Goal: Information Seeking & Learning: Learn about a topic

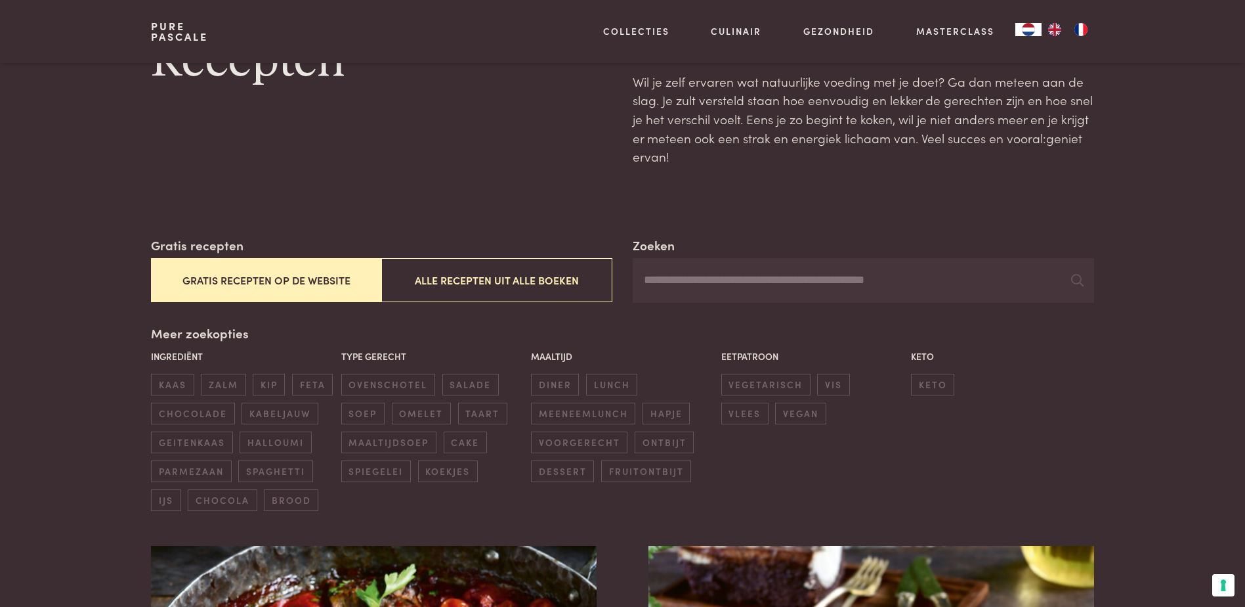
drag, startPoint x: 669, startPoint y: 279, endPoint x: 675, endPoint y: 292, distance: 14.4
click at [677, 285] on input "Zoeken" at bounding box center [863, 280] width 461 height 45
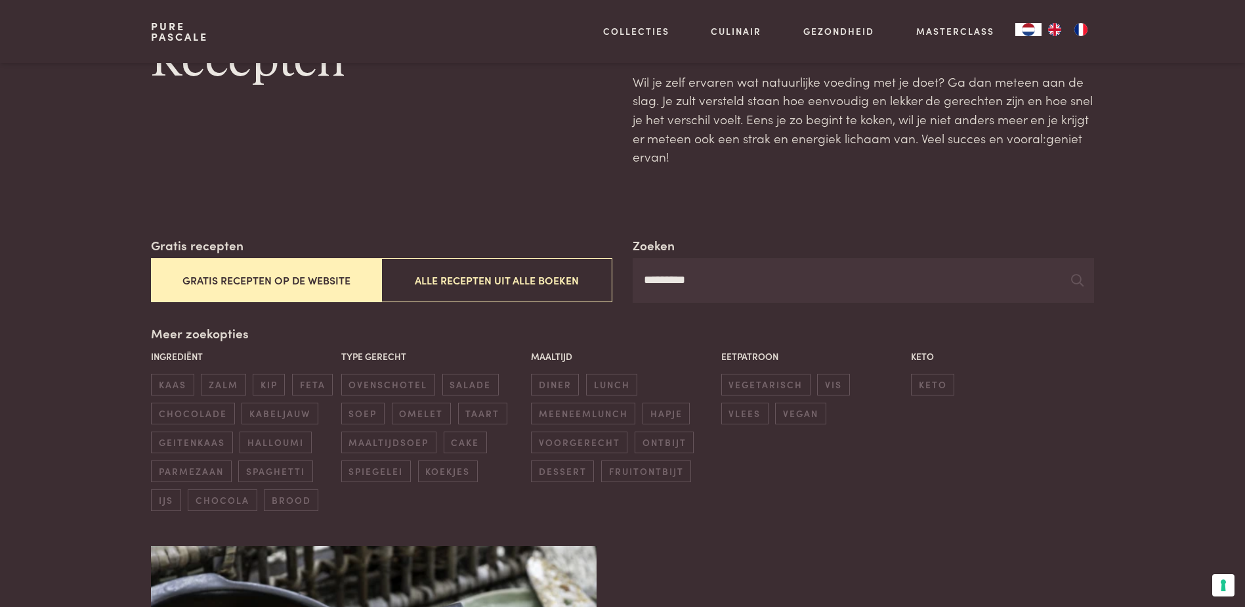
type input "*********"
click at [1084, 278] on input "*********" at bounding box center [863, 280] width 461 height 45
click at [1080, 276] on icon at bounding box center [1077, 280] width 12 height 12
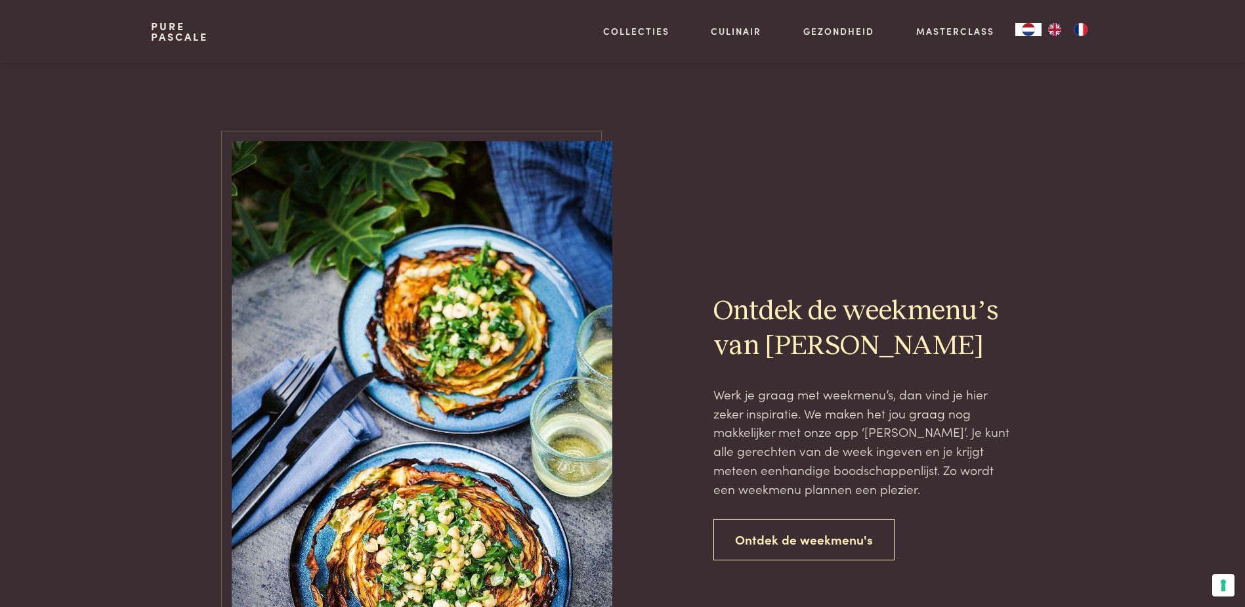
scroll to position [985, 0]
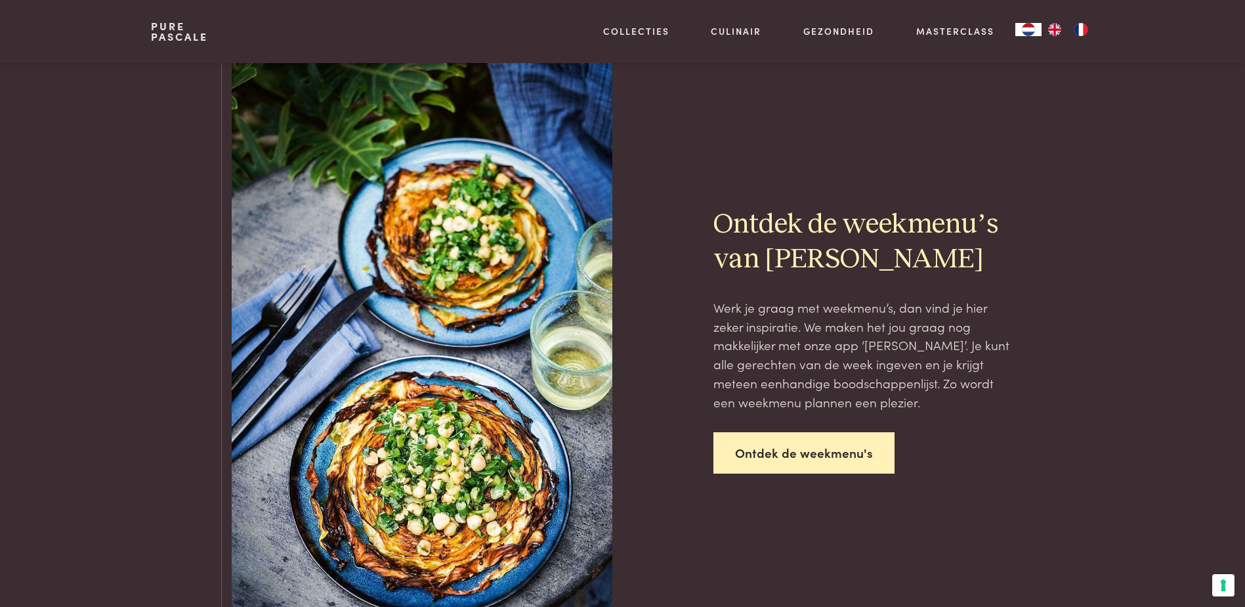
click at [773, 452] on link "Ontdek de weekmenu's" at bounding box center [804, 452] width 181 height 41
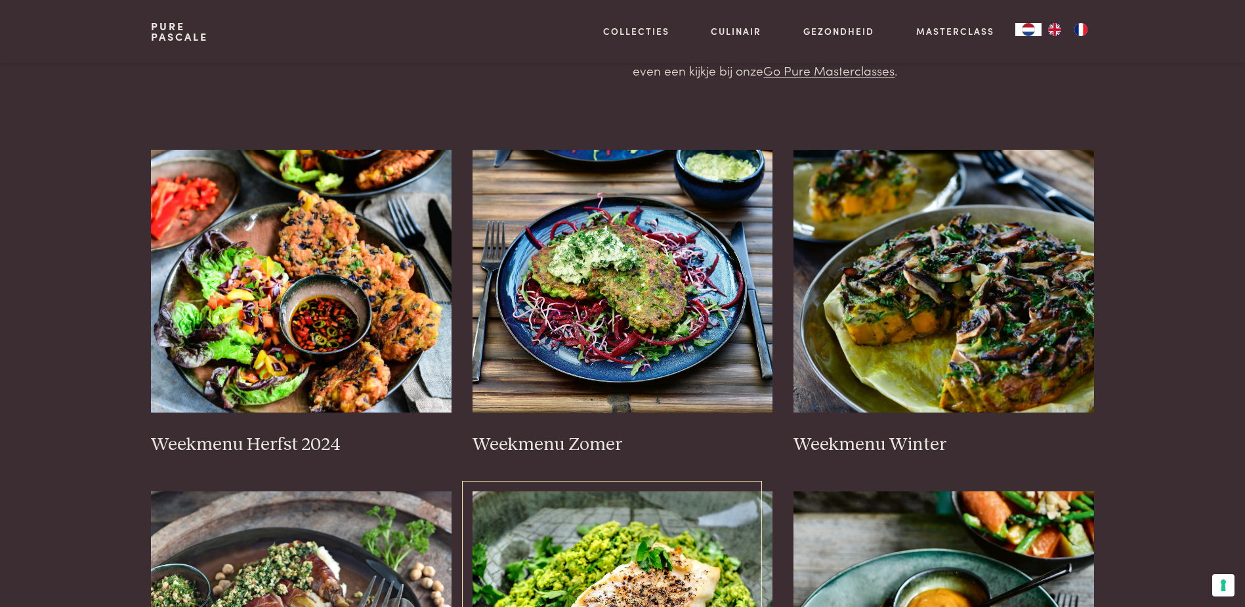
scroll to position [197, 0]
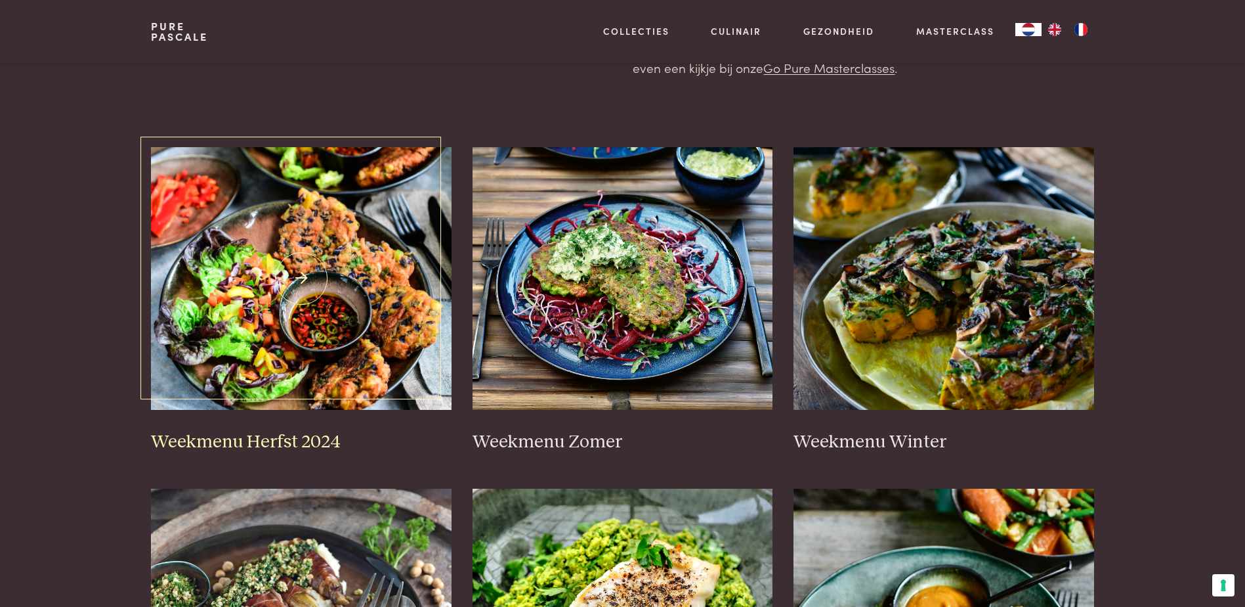
click at [383, 291] on img at bounding box center [301, 278] width 301 height 263
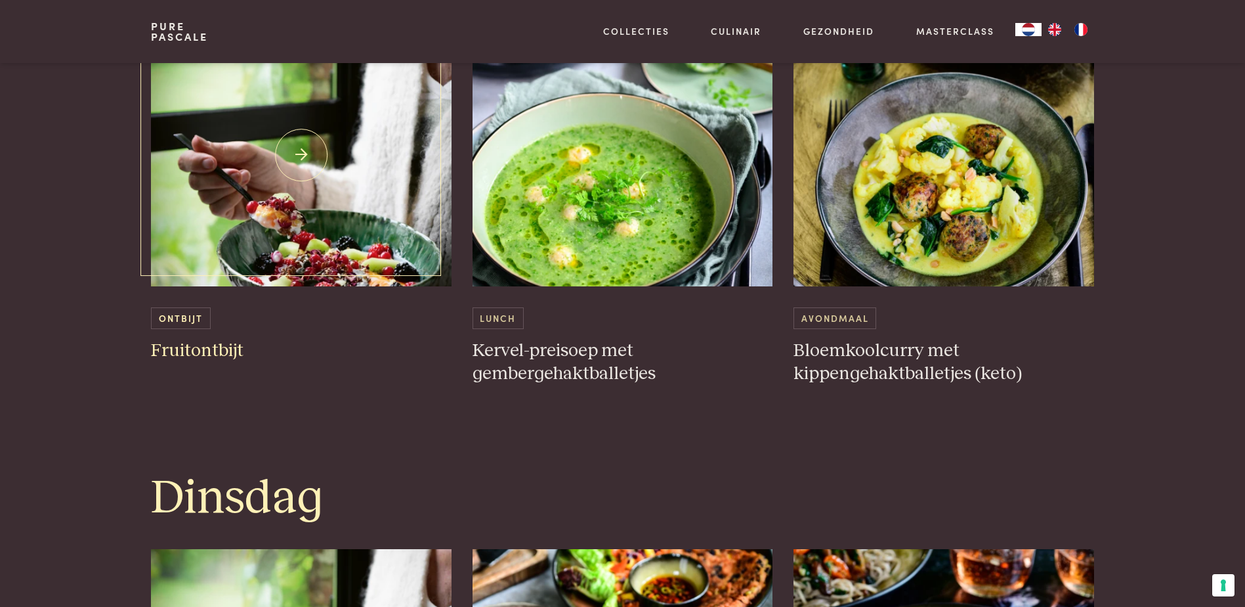
scroll to position [722, 0]
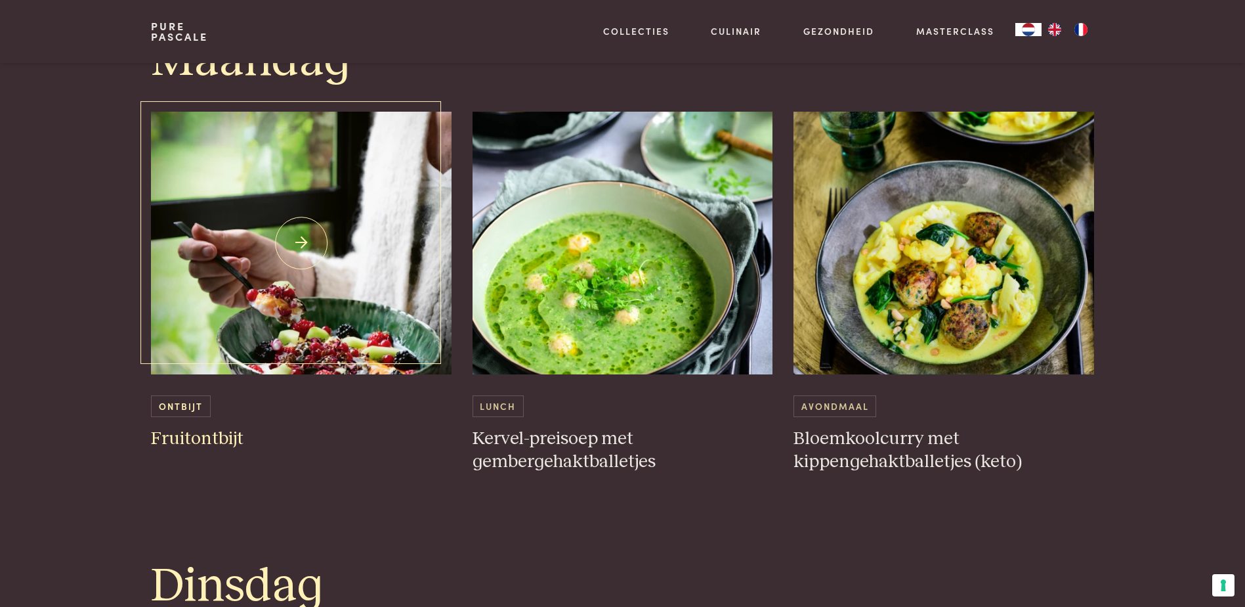
click at [320, 258] on img at bounding box center [301, 243] width 301 height 263
click at [637, 309] on img at bounding box center [623, 243] width 301 height 263
click at [1008, 274] on img at bounding box center [944, 243] width 301 height 263
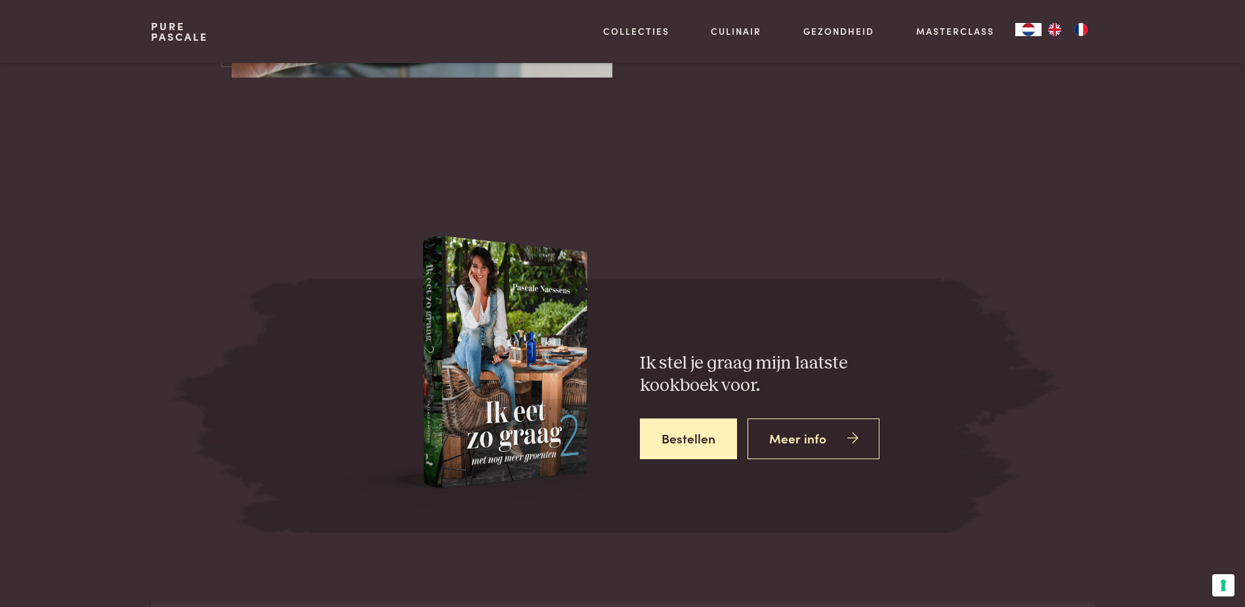
scroll to position [4509, 0]
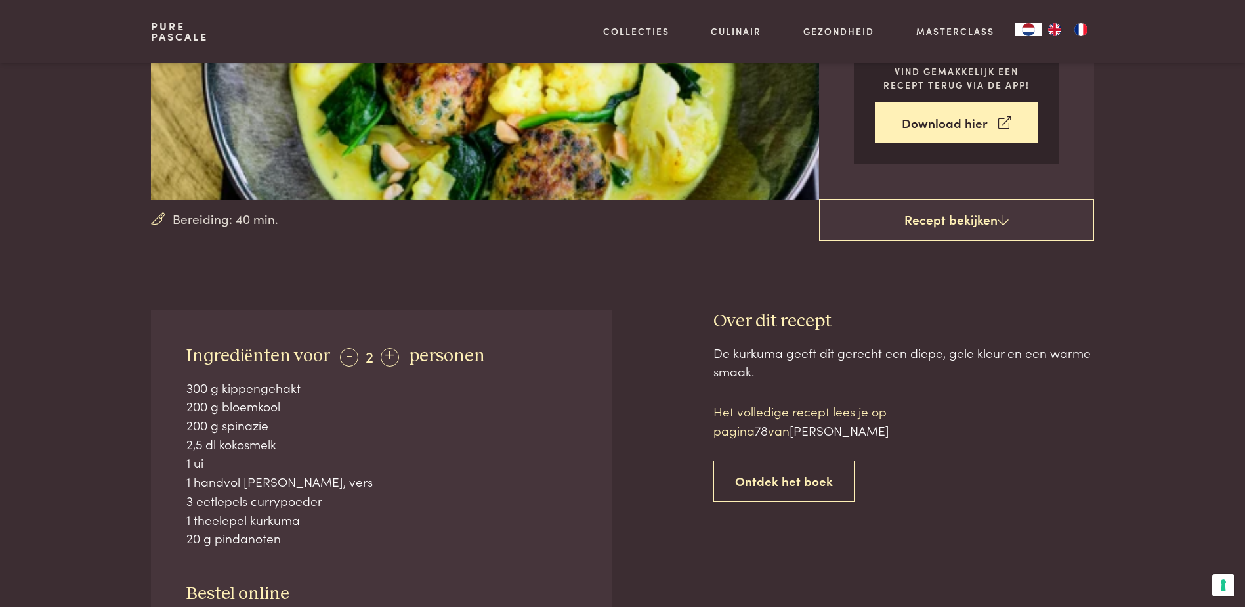
scroll to position [263, 0]
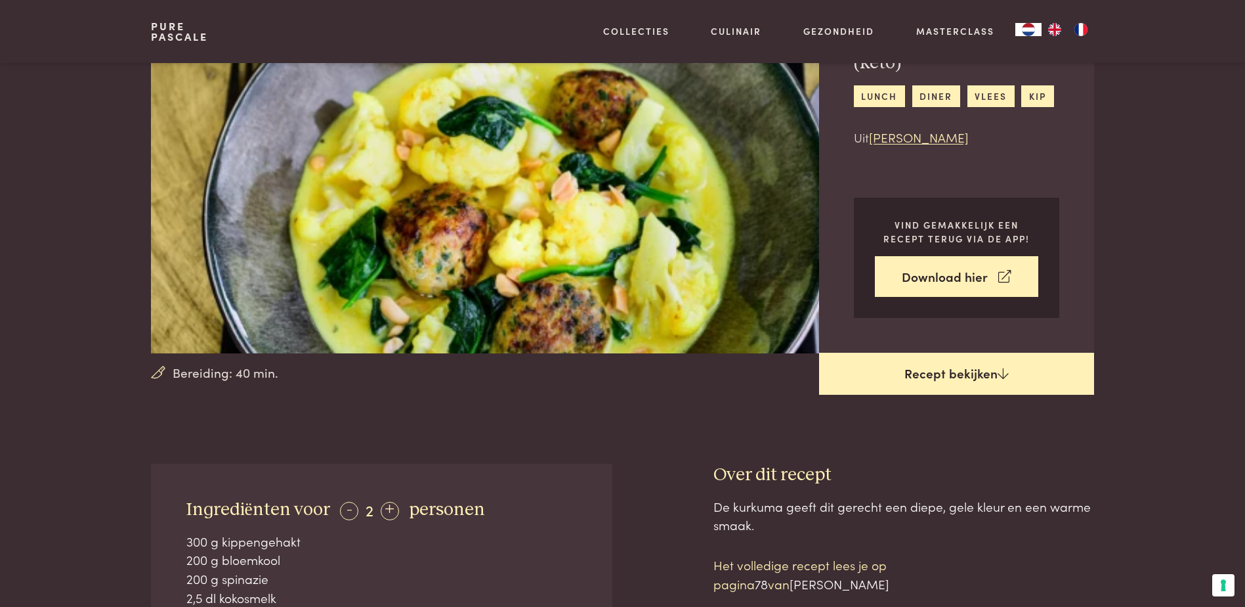
click at [979, 389] on link "Recept bekijken" at bounding box center [956, 373] width 275 height 42
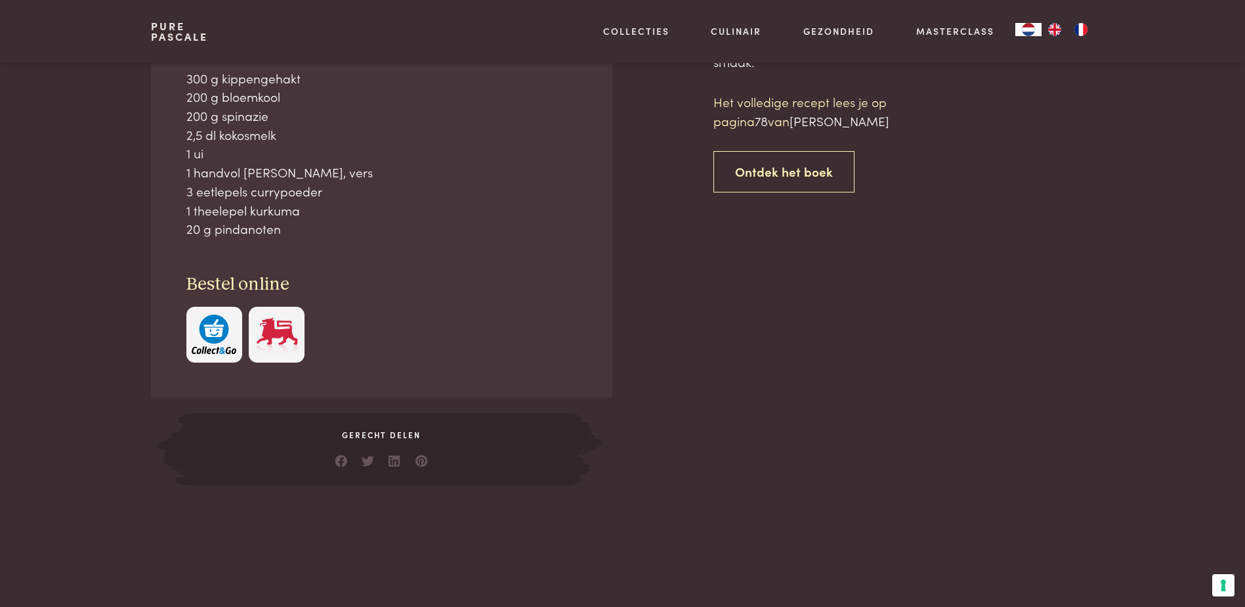
scroll to position [595, 0]
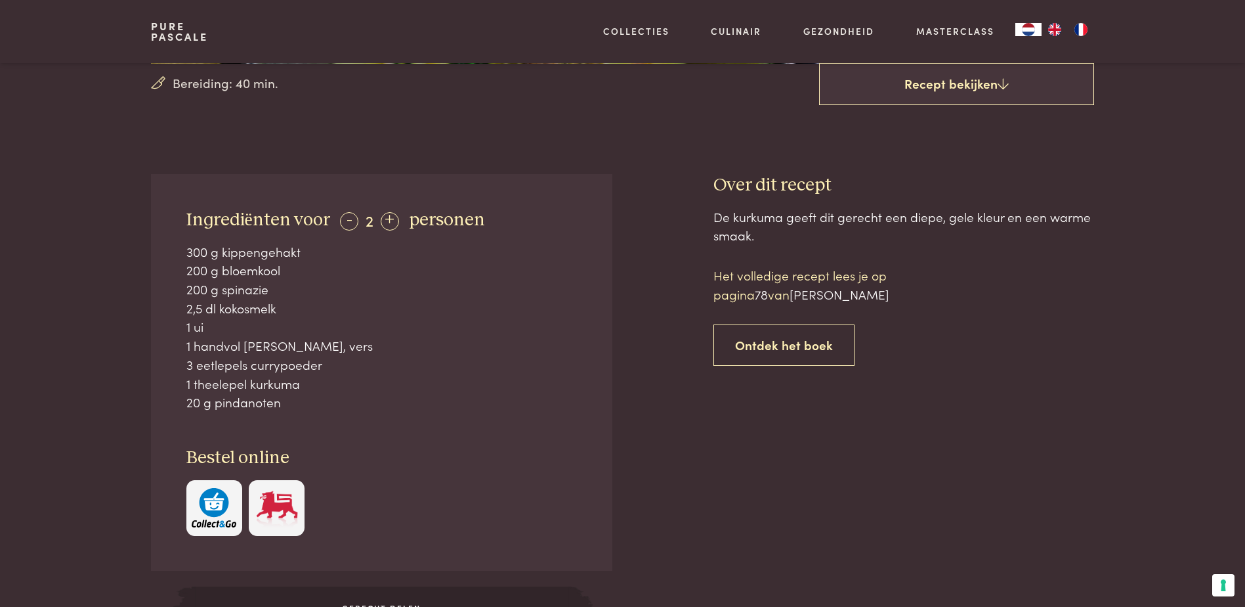
scroll to position [398, 0]
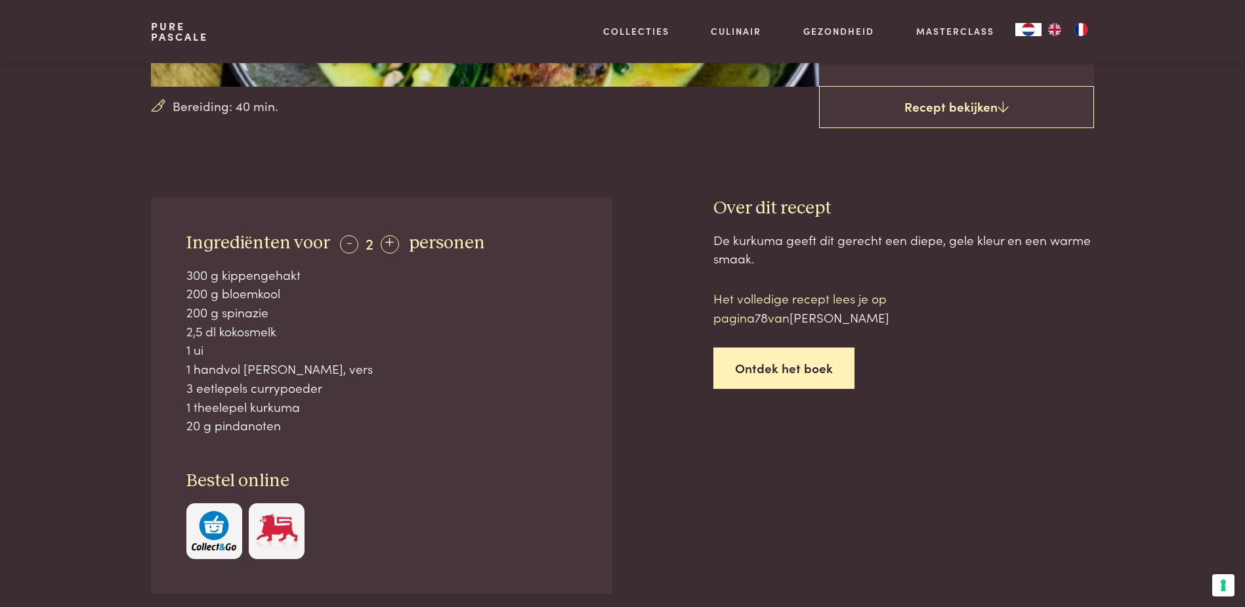
click at [769, 361] on link "Ontdek het boek" at bounding box center [784, 367] width 141 height 41
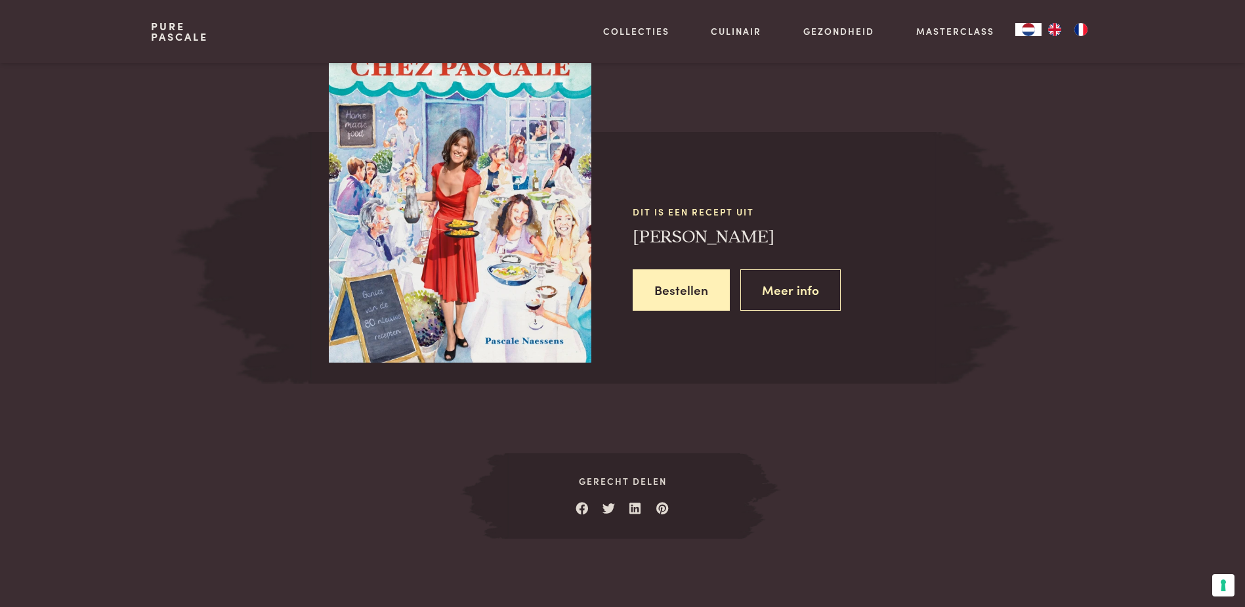
scroll to position [1219, 0]
click at [535, 244] on img at bounding box center [460, 190] width 263 height 344
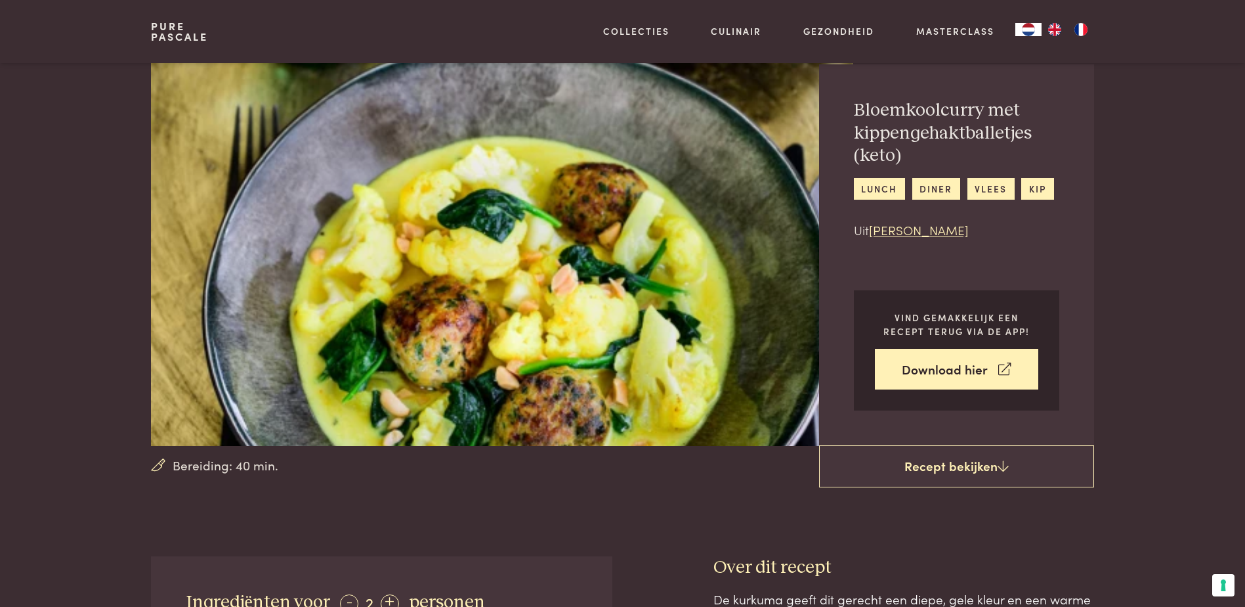
scroll to position [37, 0]
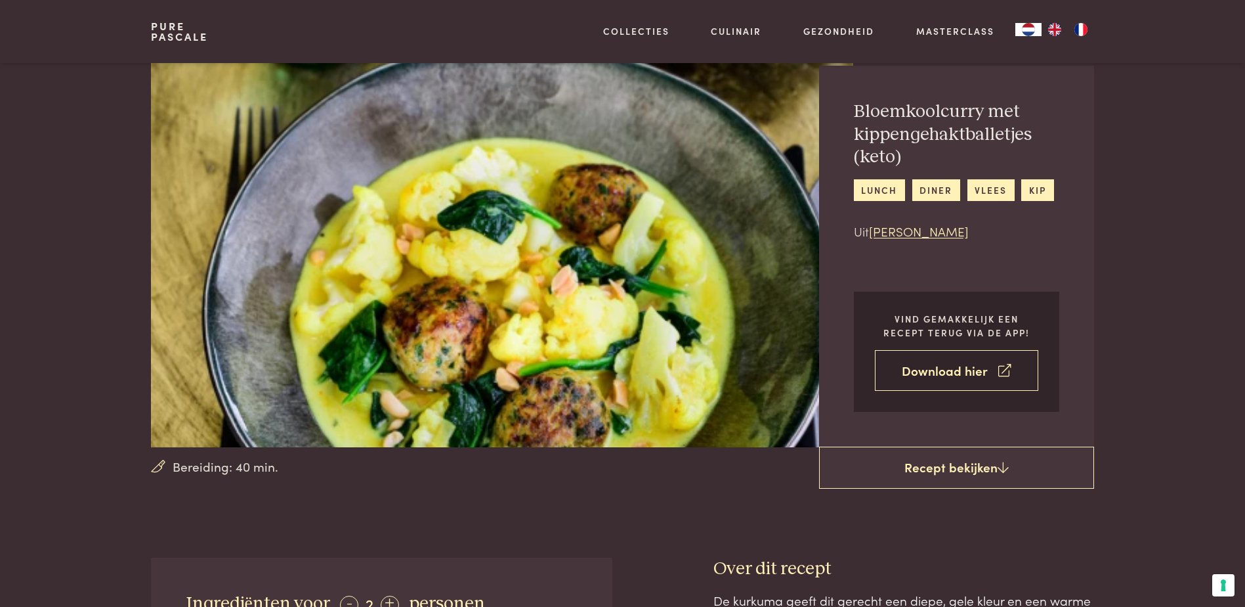
click at [973, 370] on link "Download hier" at bounding box center [956, 370] width 163 height 41
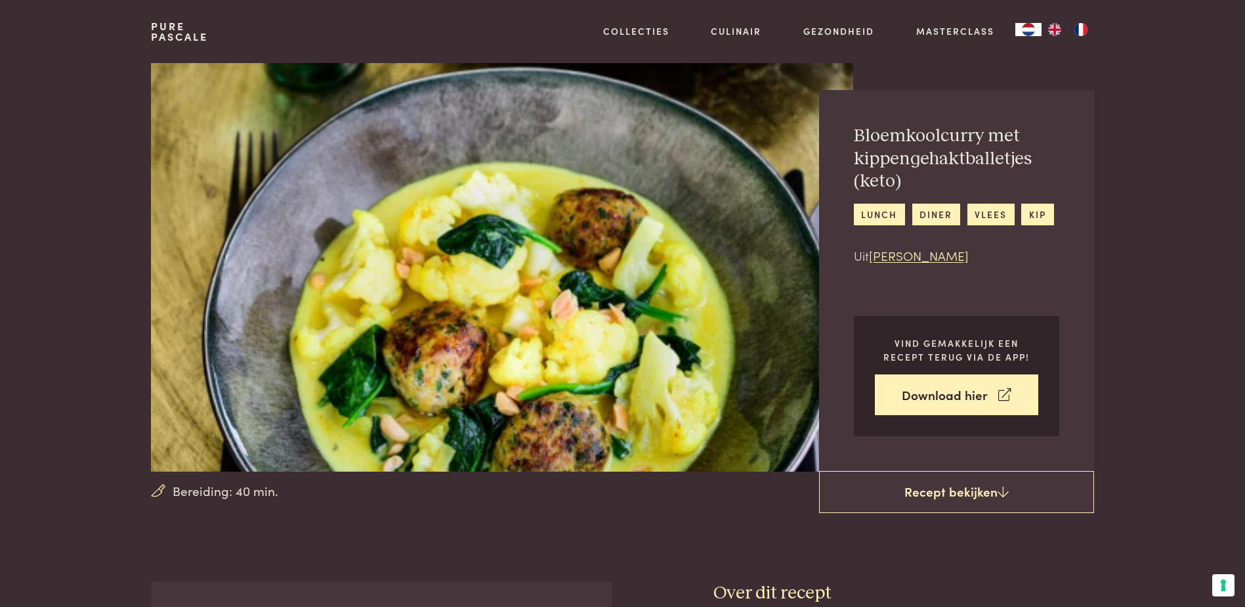
scroll to position [0, 0]
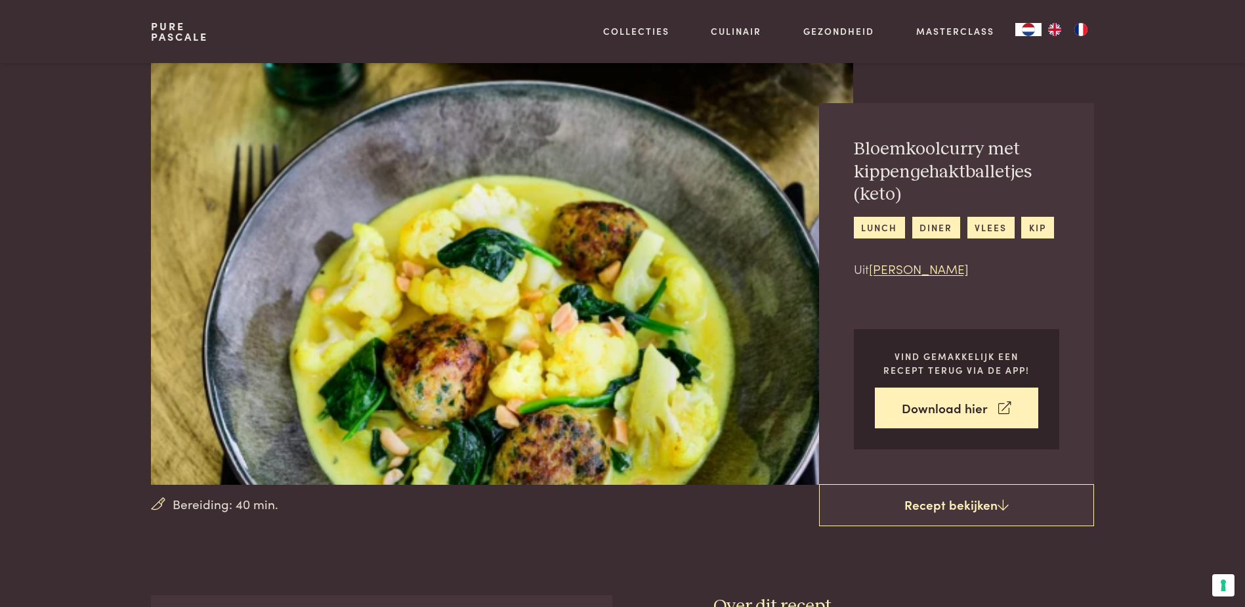
scroll to position [595, 0]
